Goal: Task Accomplishment & Management: Manage account settings

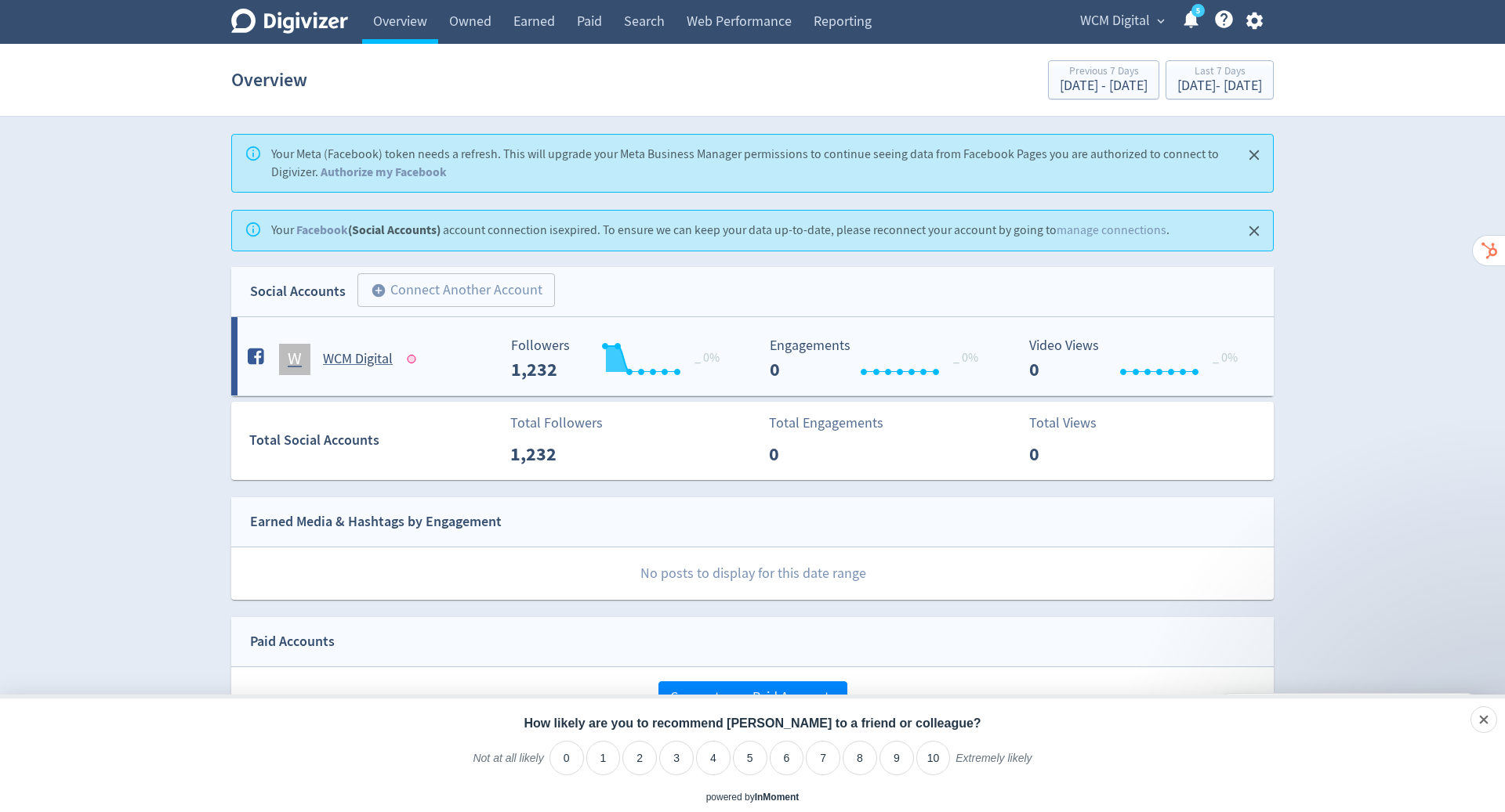
click at [340, 356] on h5 "WCM Digital" at bounding box center [357, 360] width 70 height 19
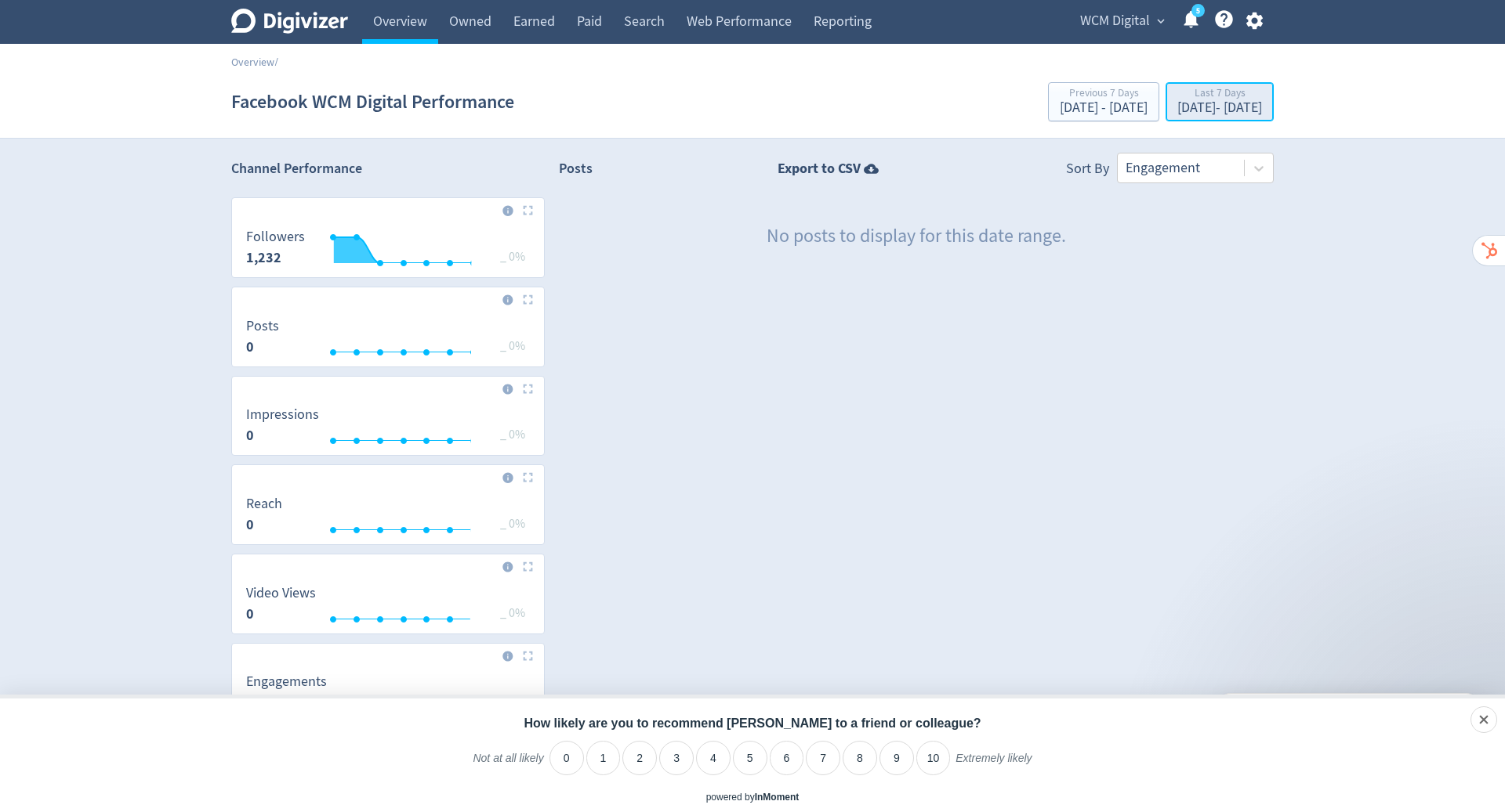
click at [1179, 99] on div "Last 7 Days" at bounding box center [1220, 94] width 85 height 14
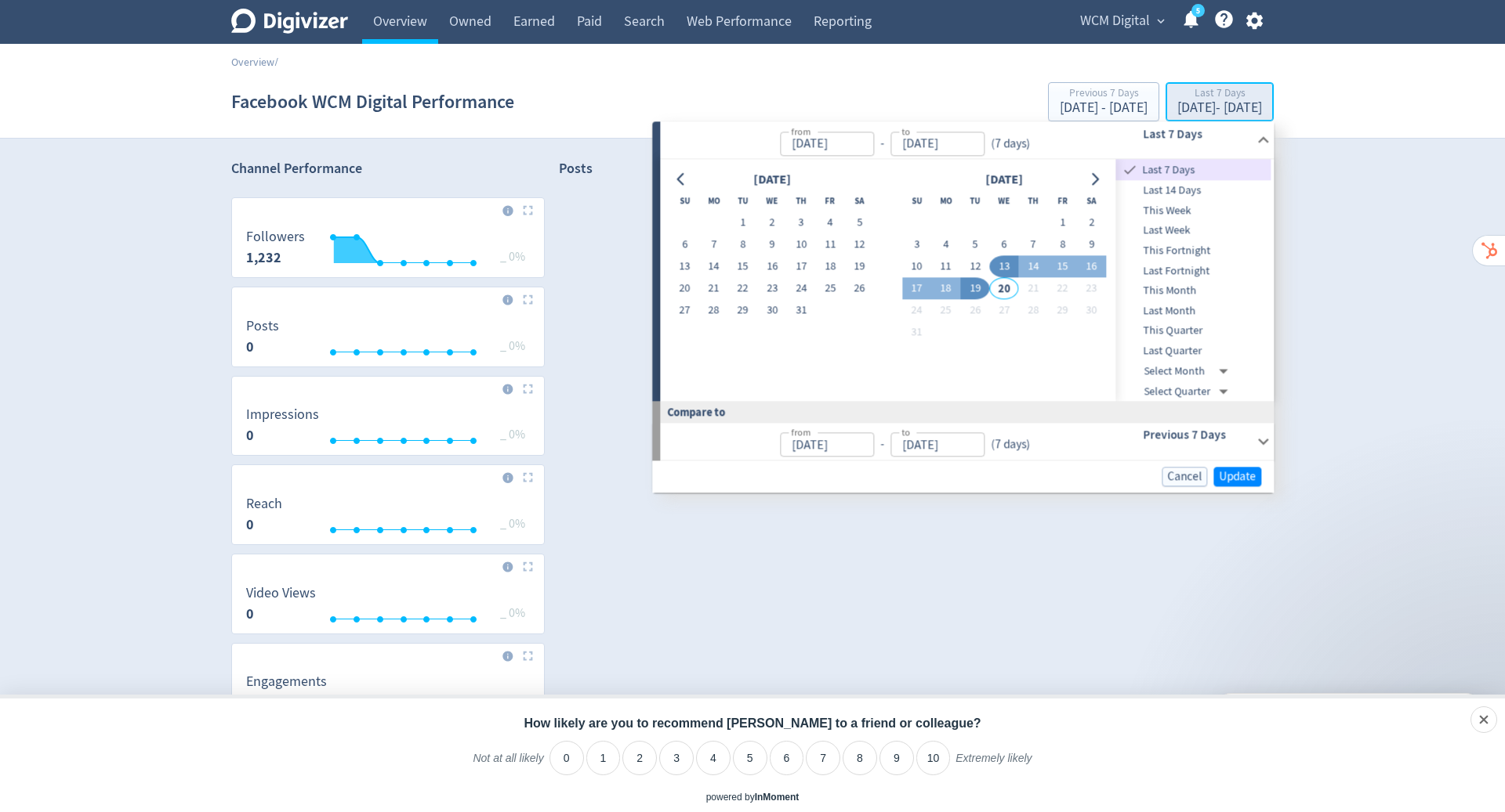
type input "[DATE]"
click at [680, 177] on icon "Go to previous month" at bounding box center [681, 179] width 13 height 13
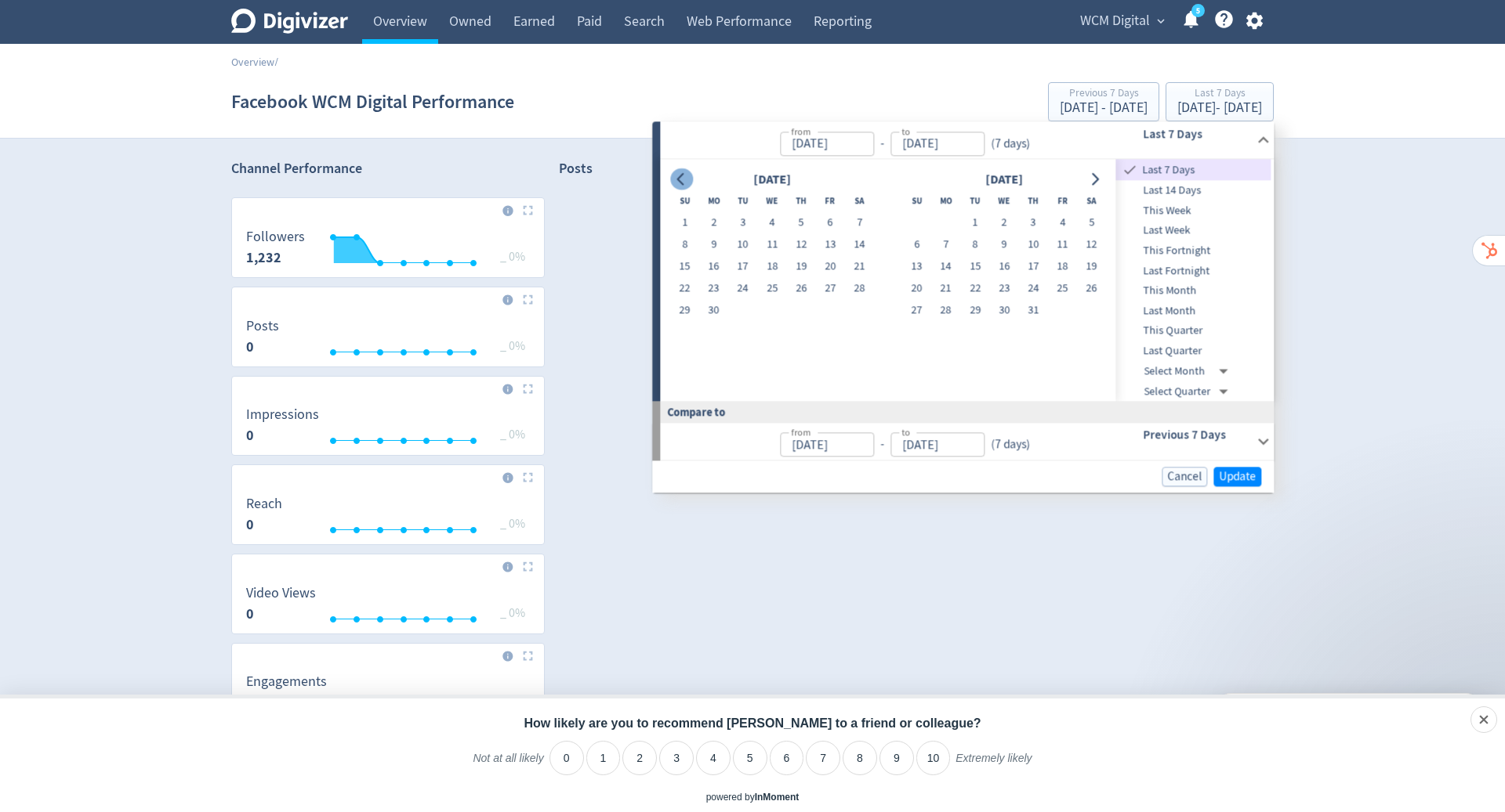
click at [680, 177] on icon "Go to previous month" at bounding box center [681, 179] width 13 height 13
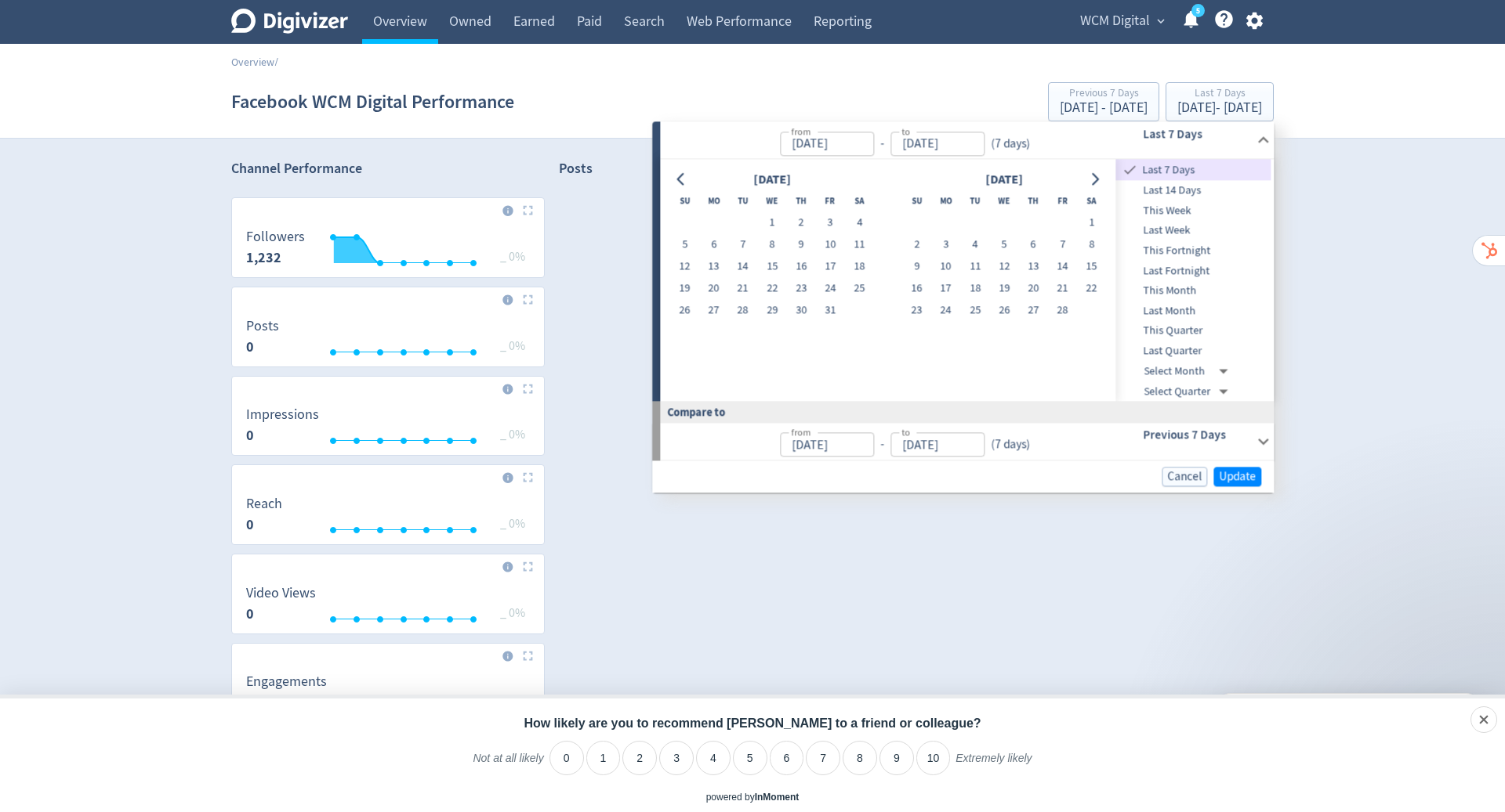
click at [778, 232] on td "1" at bounding box center [772, 223] width 29 height 22
click at [772, 220] on button "1" at bounding box center [772, 223] width 29 height 22
type input "[DATE]"
click at [1096, 183] on icon "Go to next month" at bounding box center [1094, 179] width 13 height 13
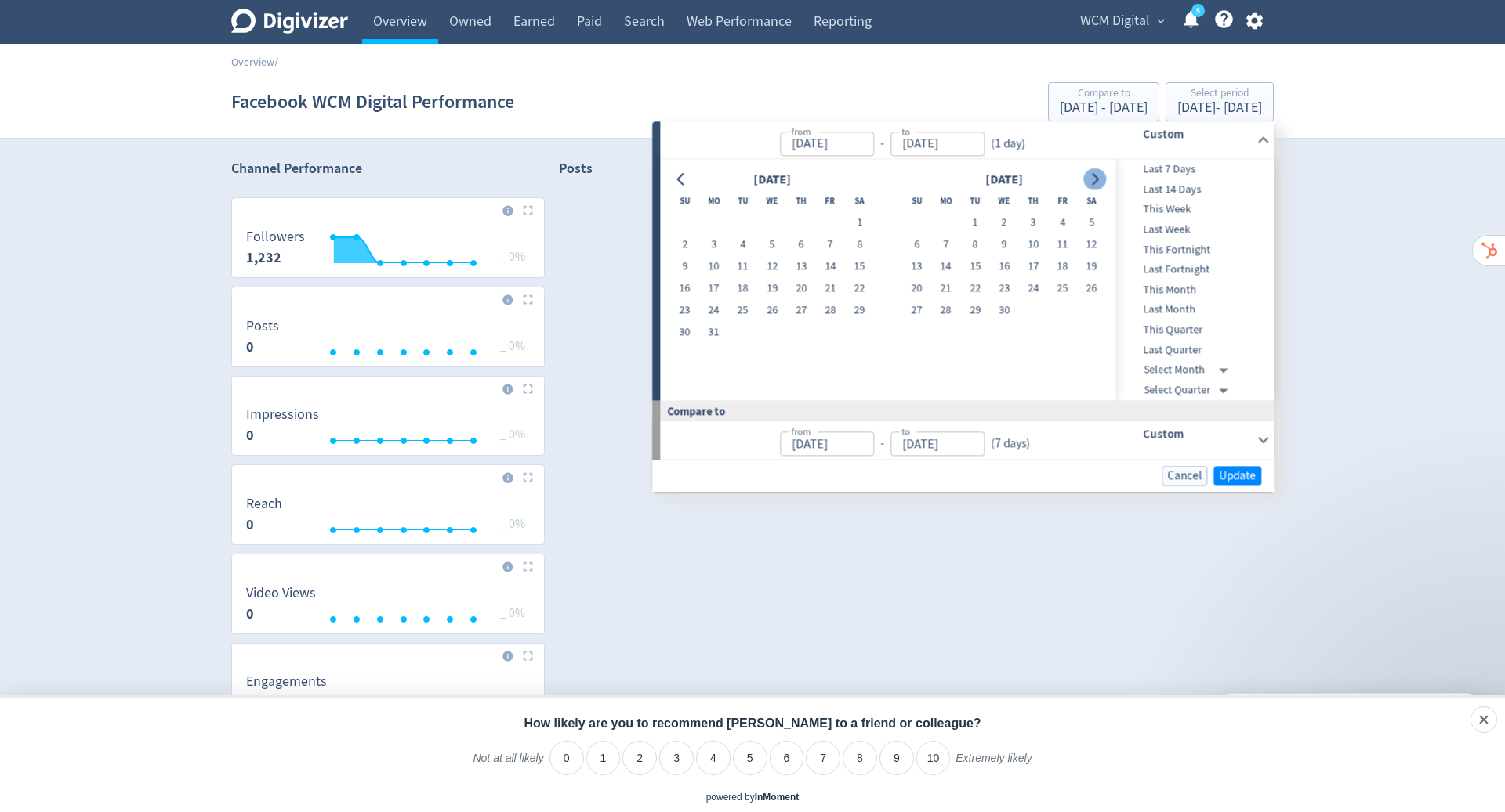
click at [1096, 183] on icon "Go to next month" at bounding box center [1094, 179] width 13 height 13
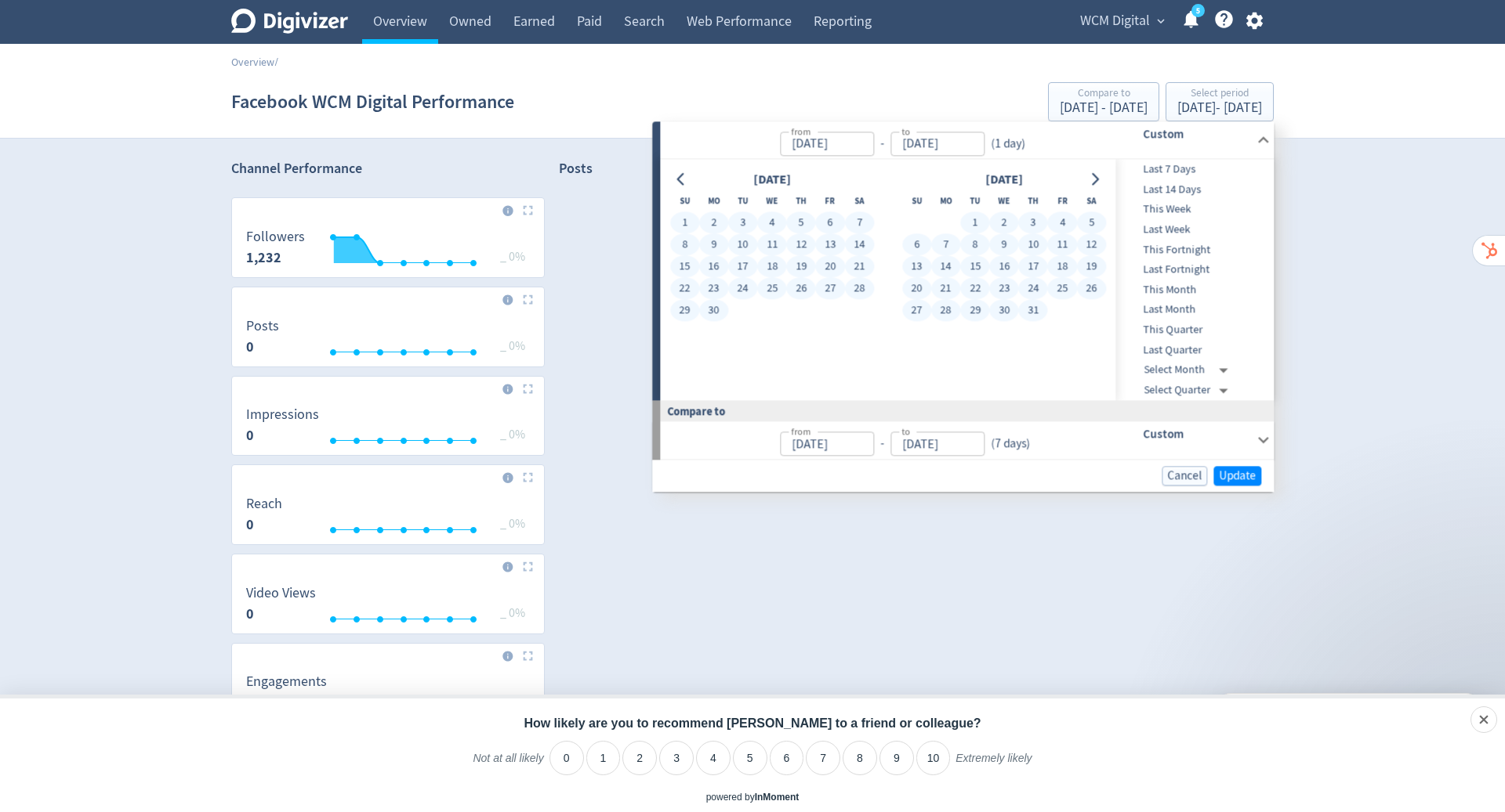
click at [1030, 308] on button "31" at bounding box center [1033, 311] width 29 height 22
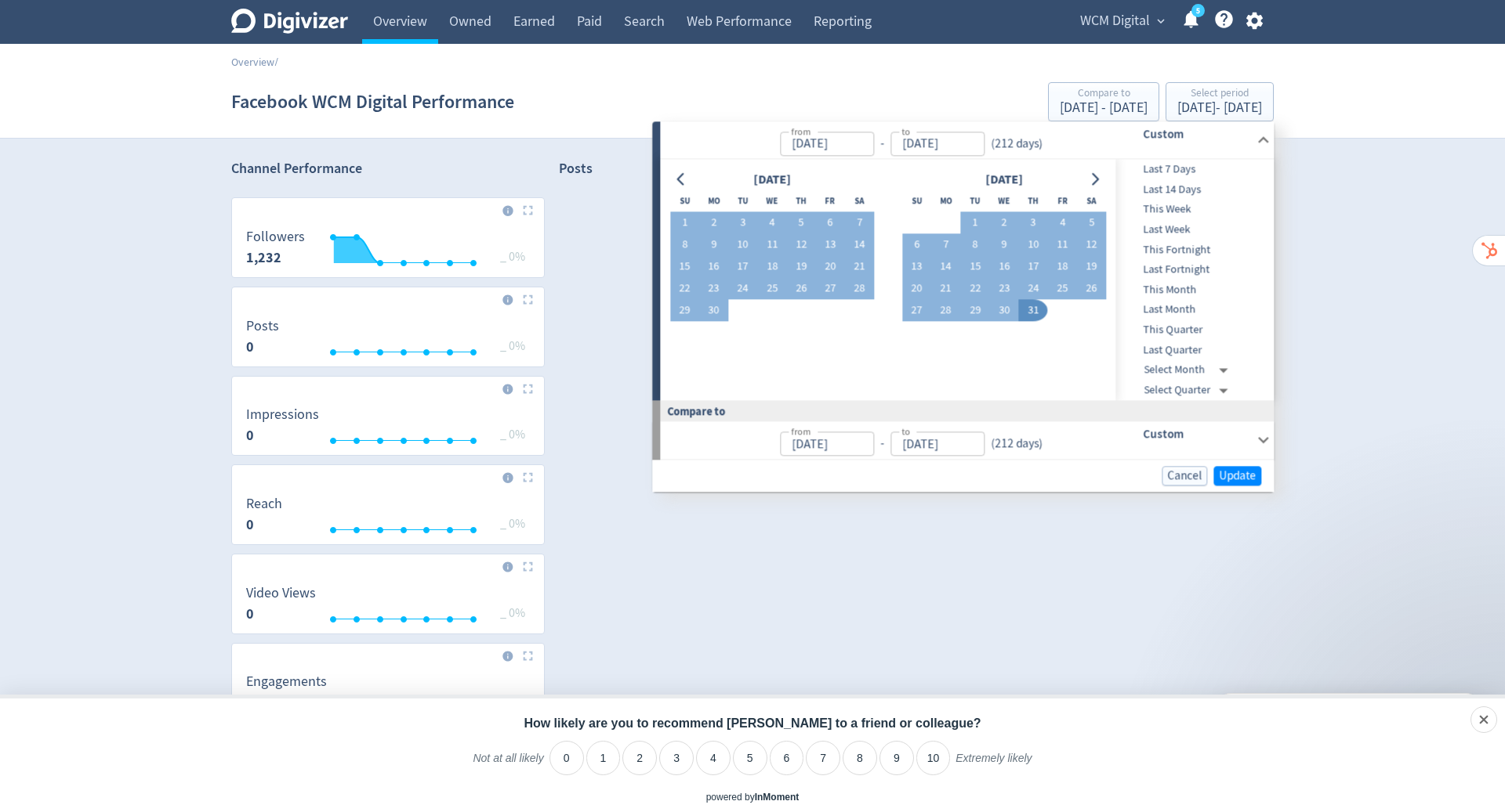
type input "[DATE]"
click at [1235, 478] on span "Update" at bounding box center [1237, 476] width 37 height 12
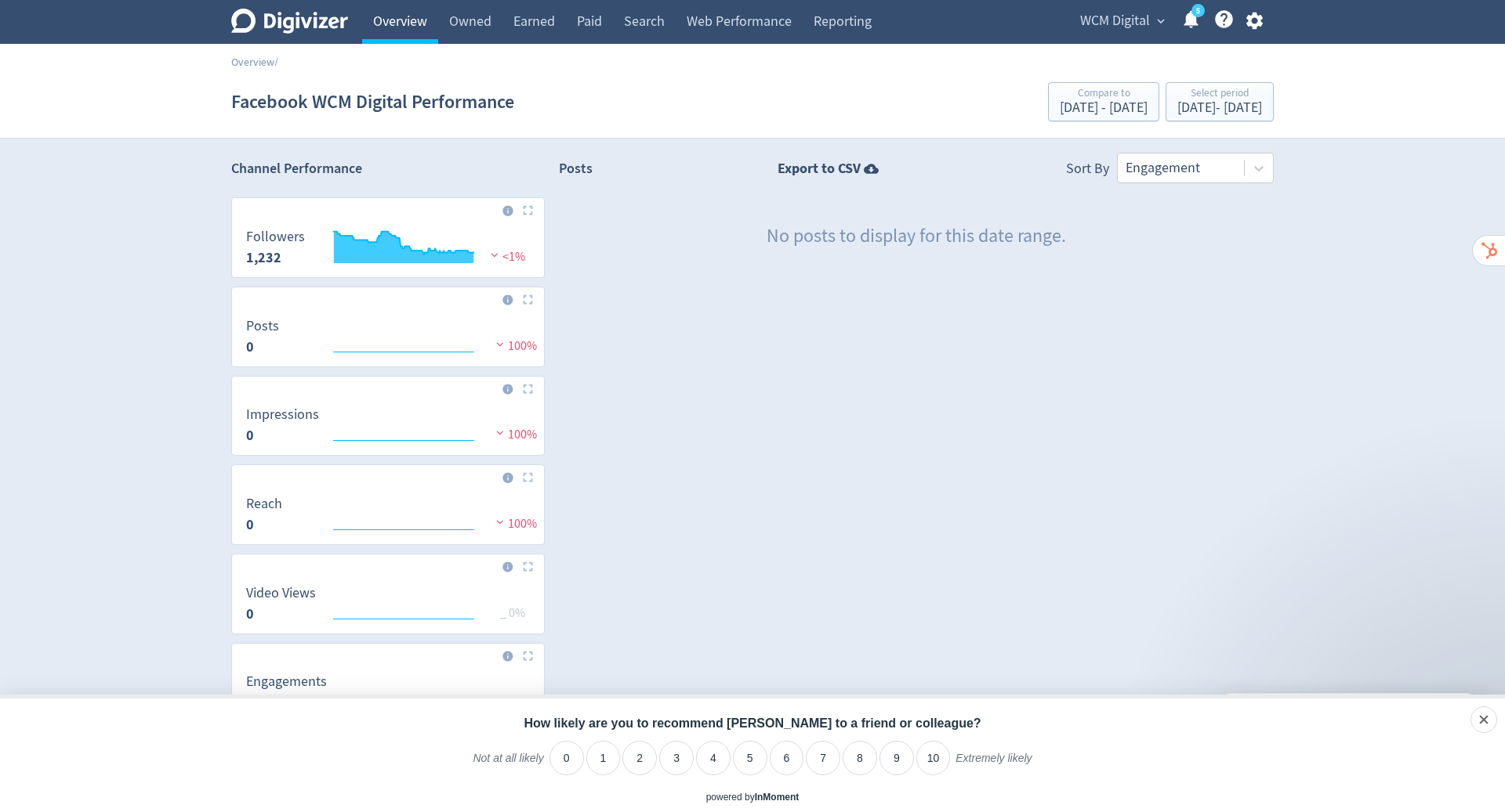
click at [398, 17] on link "Overview" at bounding box center [401, 22] width 76 height 44
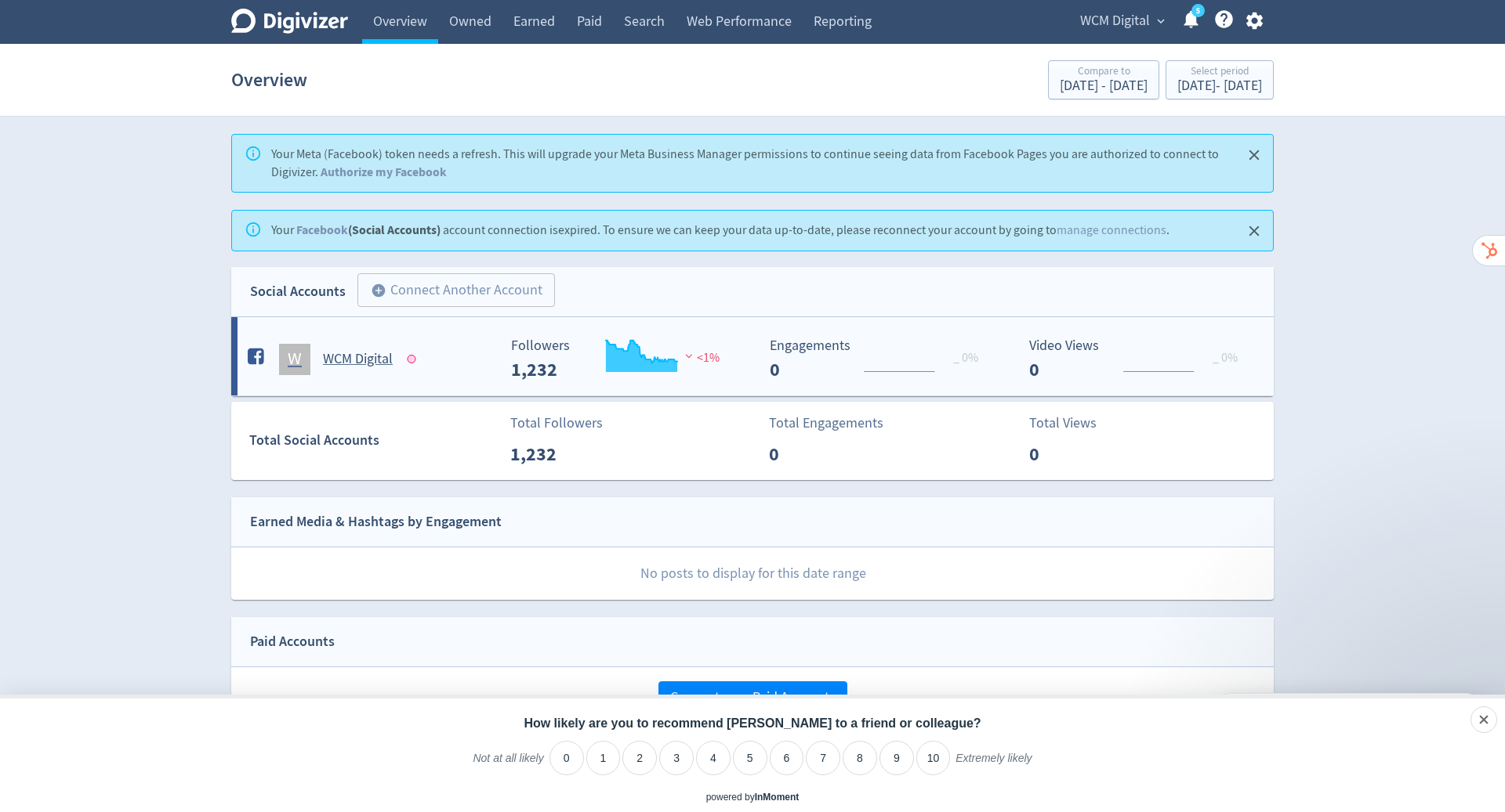
click at [346, 360] on h5 "WCM Digital" at bounding box center [357, 360] width 70 height 19
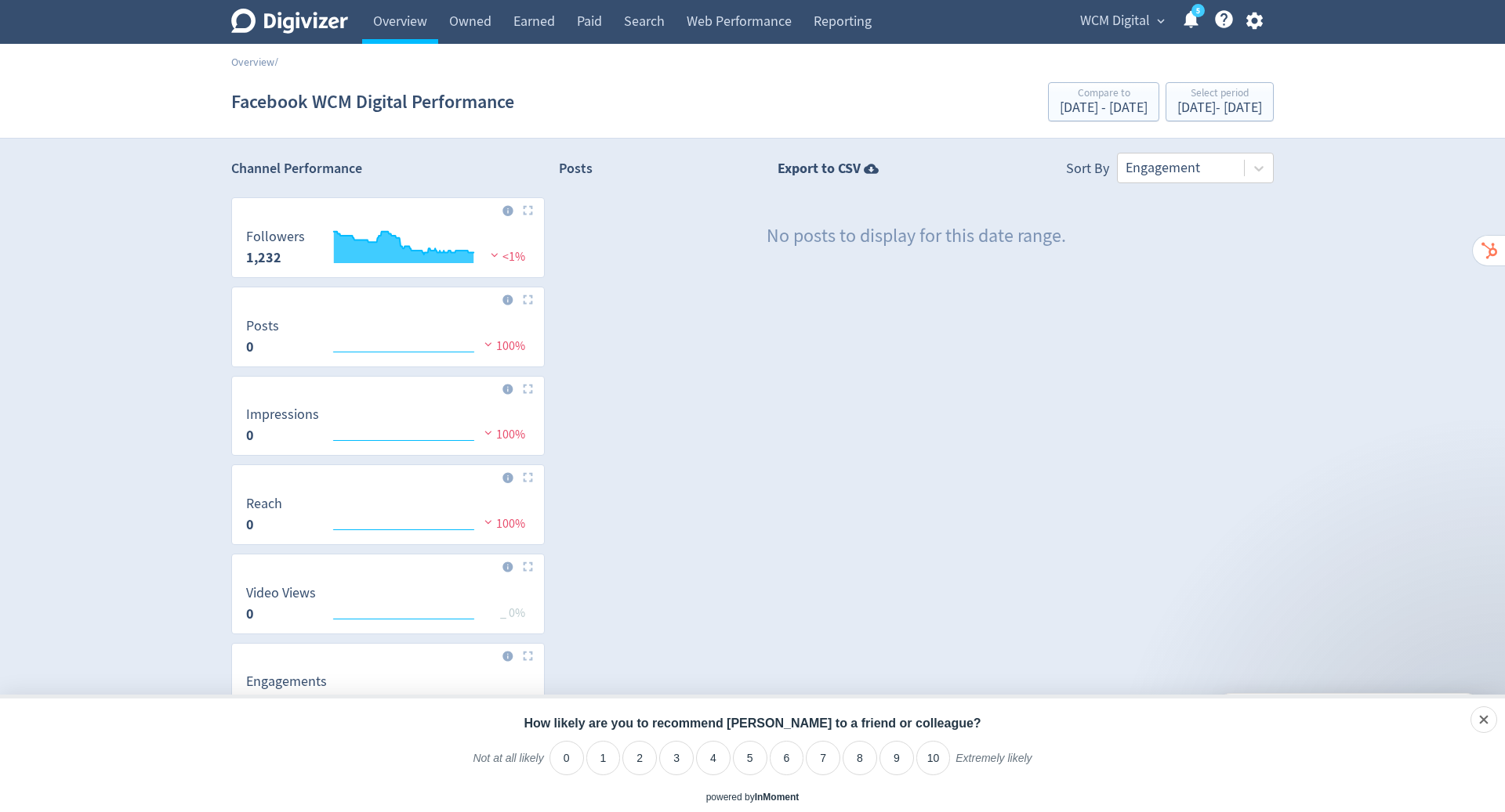
click at [954, 460] on div "Posts Export to CSV Sort By Engagement No posts to display for this date range." at bounding box center [916, 627] width 715 height 949
click at [1255, 20] on icon "button" at bounding box center [1254, 20] width 21 height 21
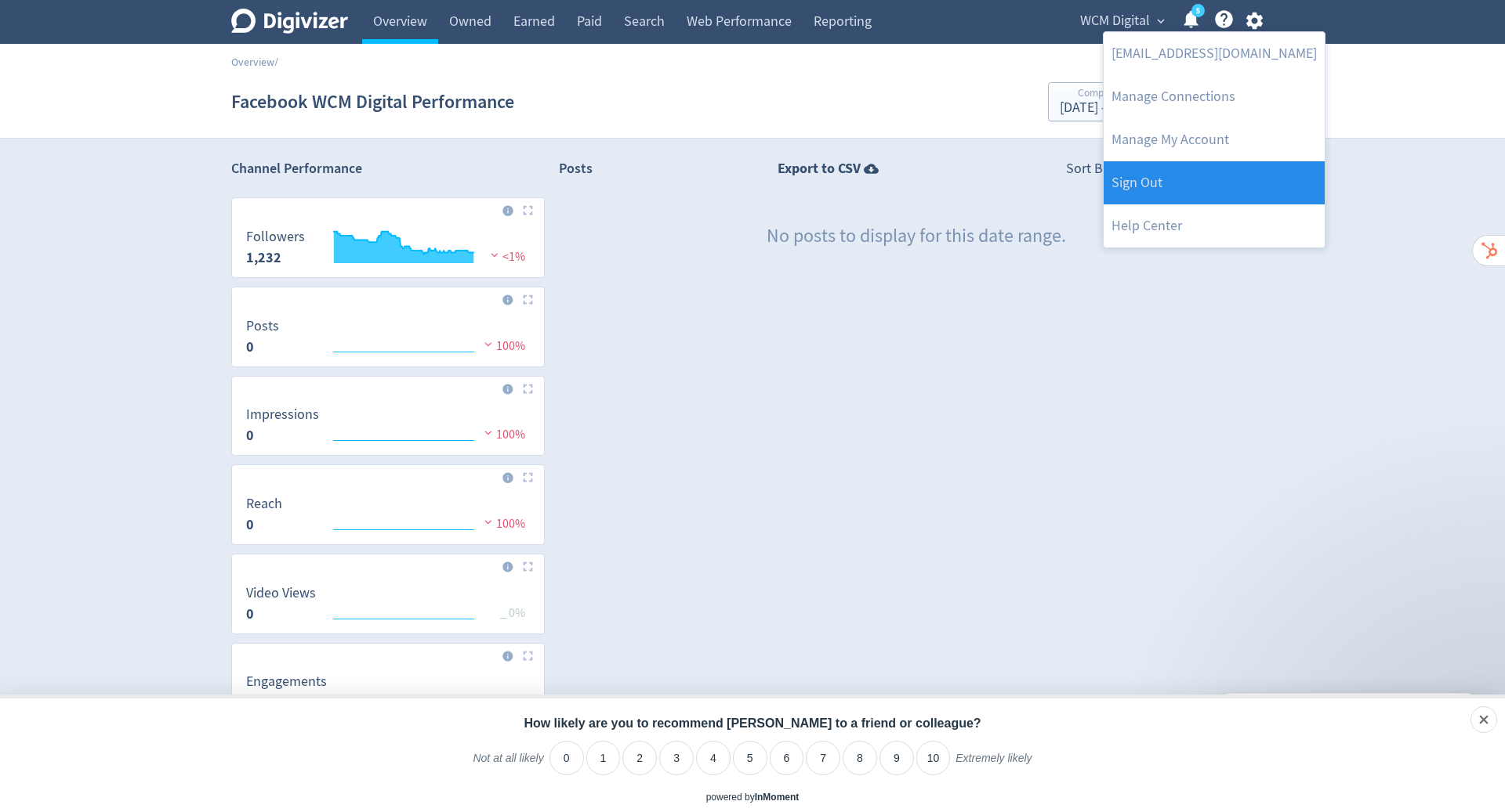
click at [1215, 189] on link "Sign Out" at bounding box center [1214, 182] width 221 height 43
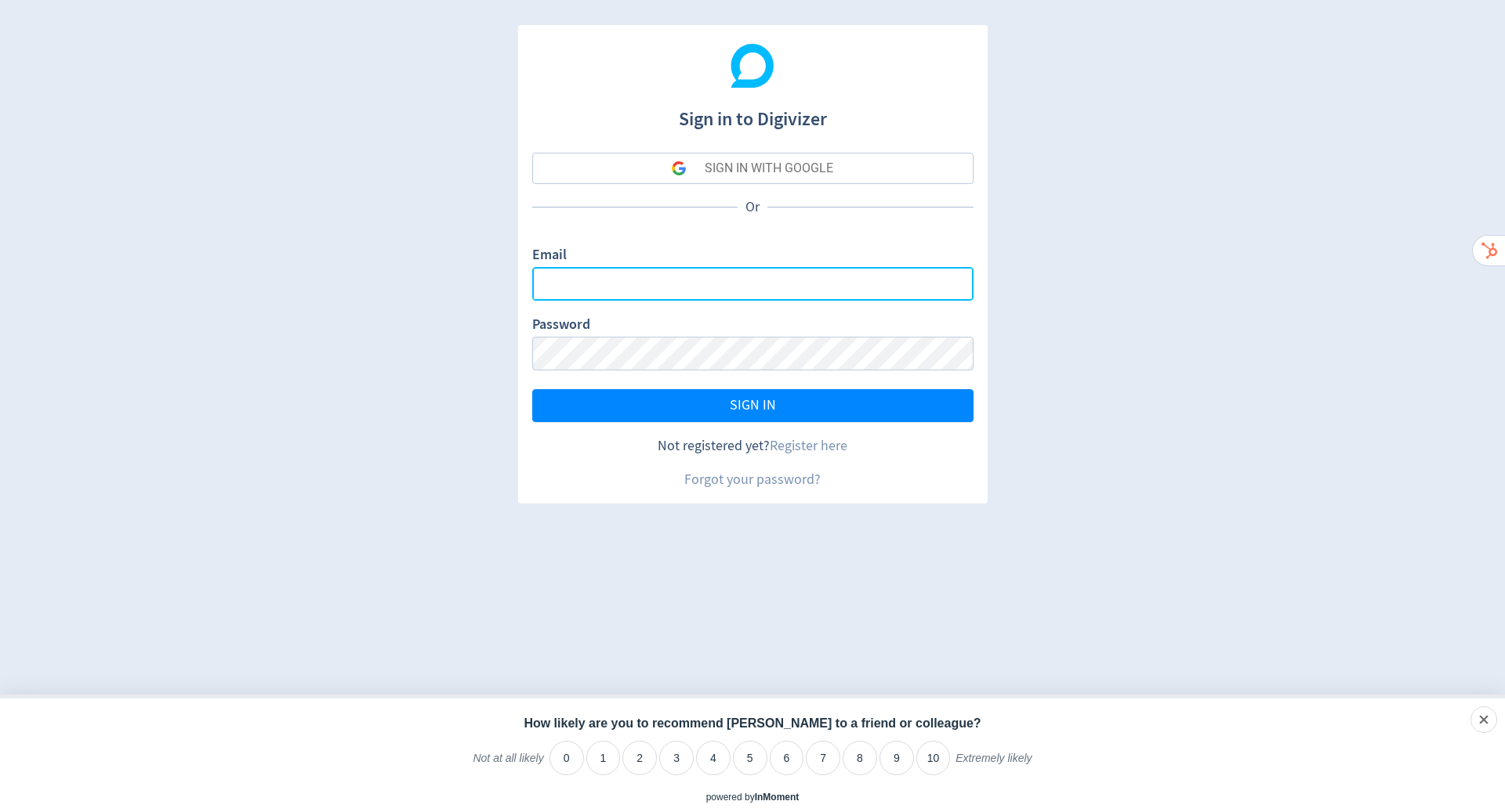
click at [825, 285] on input "Email" at bounding box center [753, 284] width 441 height 34
click at [0, 811] on com-1password-button at bounding box center [0, 812] width 0 height 0
type input "[PERSON_NAME][EMAIL_ADDRESS][PERSON_NAME][DOMAIN_NAME]"
